Goal: Find specific page/section: Find specific page/section

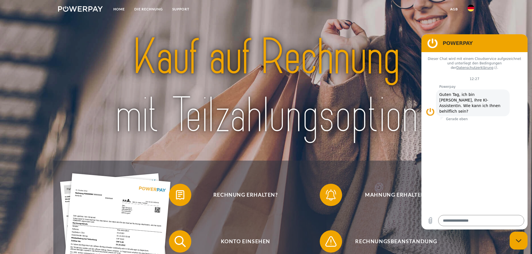
click at [470, 7] on img at bounding box center [471, 8] width 7 height 7
click at [469, 27] on img at bounding box center [471, 26] width 7 height 7
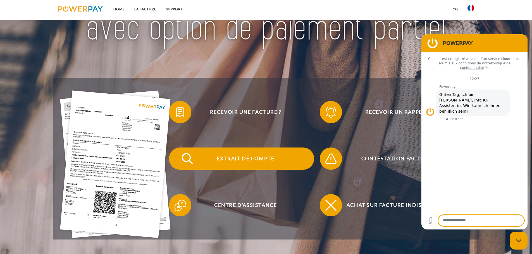
scroll to position [84, 0]
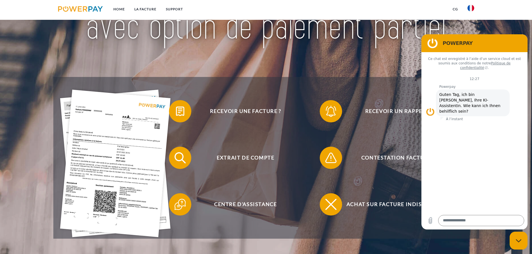
click at [516, 242] on icon "Fermer la fenêtre de messagerie" at bounding box center [519, 241] width 6 height 4
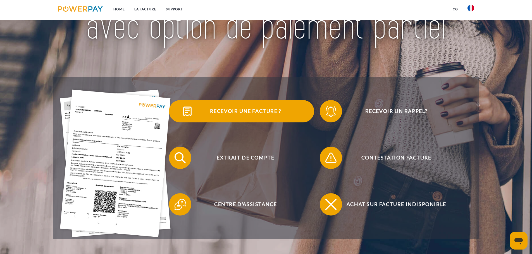
click at [258, 112] on span "Recevoir une facture ?" at bounding box center [245, 111] width 137 height 22
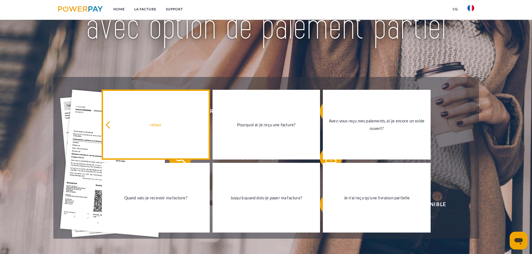
click at [149, 127] on div "retour" at bounding box center [155, 125] width 101 height 8
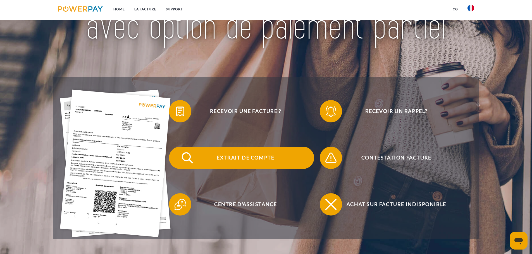
click at [253, 157] on span "Extrait de compte" at bounding box center [245, 158] width 137 height 22
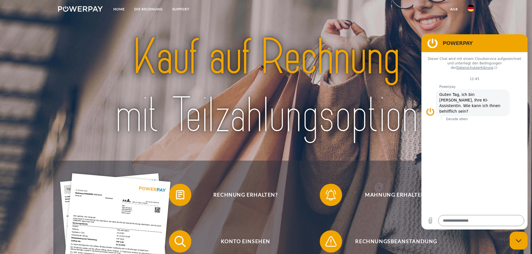
click at [473, 10] on img at bounding box center [471, 8] width 7 height 7
click at [469, 27] on img at bounding box center [471, 26] width 7 height 7
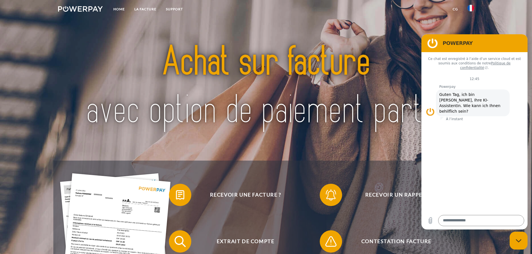
click at [524, 244] on div "Fermer la fenêtre de messagerie" at bounding box center [518, 241] width 17 height 17
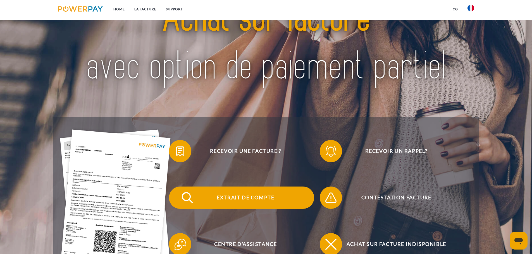
scroll to position [56, 0]
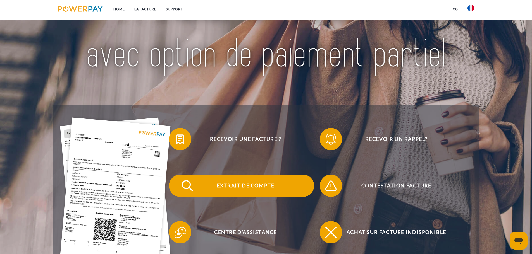
click at [232, 188] on span "Extrait de compte" at bounding box center [245, 186] width 137 height 22
